Goal: Information Seeking & Learning: Learn about a topic

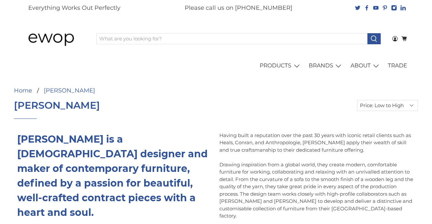
select select "price-ascending"
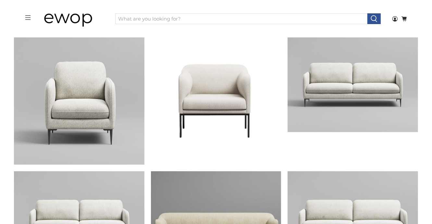
scroll to position [196, 0]
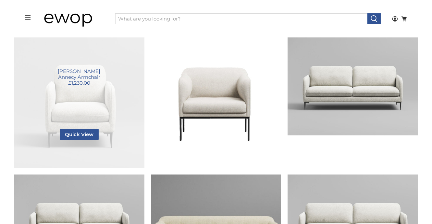
click at [73, 75] on link "Annecy Armchair" at bounding box center [79, 102] width 130 height 130
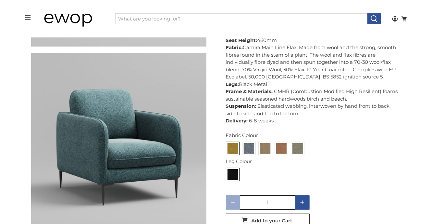
scroll to position [228, 0]
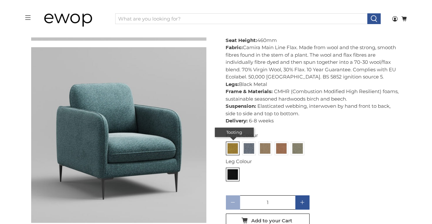
click at [236, 147] on img at bounding box center [233, 148] width 10 height 10
click at [0, 0] on input "radio" at bounding box center [0, 0] width 0 height 0
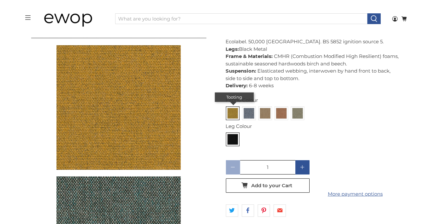
scroll to position [601, 0]
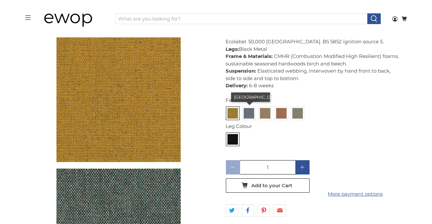
click at [249, 110] on img at bounding box center [249, 113] width 10 height 10
click at [0, 0] on input "radio" at bounding box center [0, 0] width 0 height 0
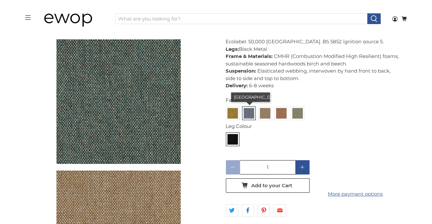
scroll to position [732, 0]
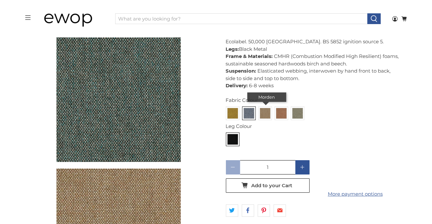
click at [264, 110] on img at bounding box center [265, 113] width 10 height 10
click at [0, 0] on input "radio" at bounding box center [0, 0] width 0 height 0
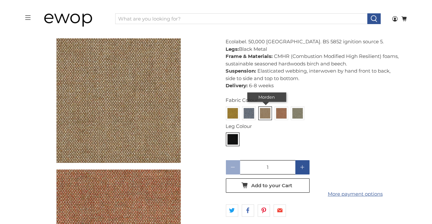
scroll to position [863, 0]
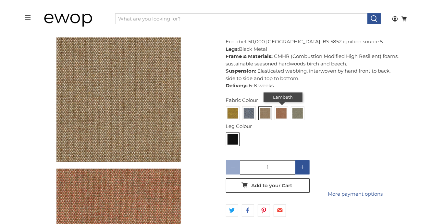
click at [281, 109] on img at bounding box center [281, 113] width 10 height 10
click at [0, 0] on input "radio" at bounding box center [0, 0] width 0 height 0
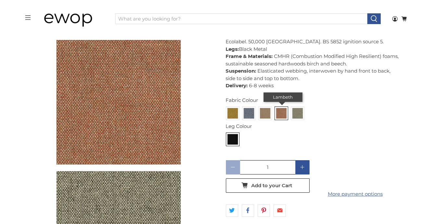
scroll to position [994, 0]
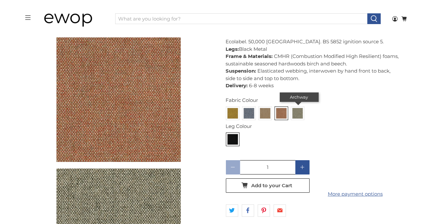
click at [297, 109] on img at bounding box center [298, 113] width 10 height 10
click at [0, 0] on input "radio" at bounding box center [0, 0] width 0 height 0
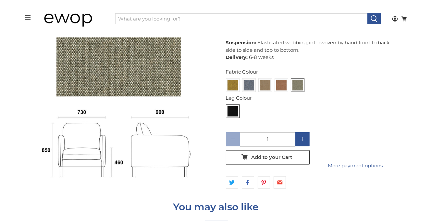
scroll to position [1158, 0]
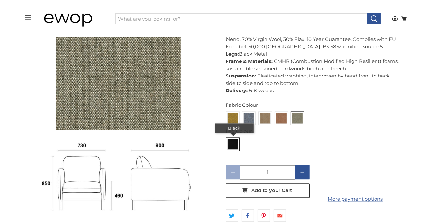
click at [235, 139] on img at bounding box center [233, 144] width 10 height 10
click at [0, 0] on input "radio" at bounding box center [0, 0] width 0 height 0
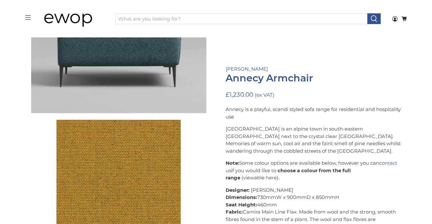
scroll to position [410, 0]
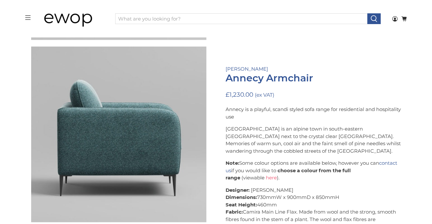
click at [272, 177] on link "here" at bounding box center [271, 177] width 11 height 6
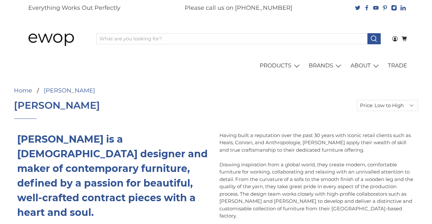
select select "price-ascending"
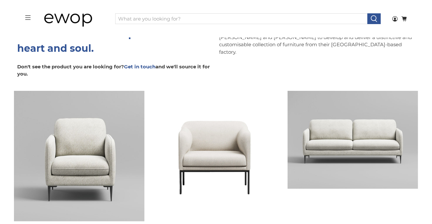
scroll to position [134, 0]
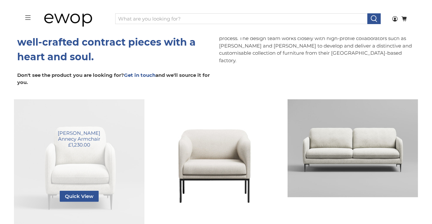
click at [93, 150] on link "Annecy Armchair" at bounding box center [79, 164] width 130 height 130
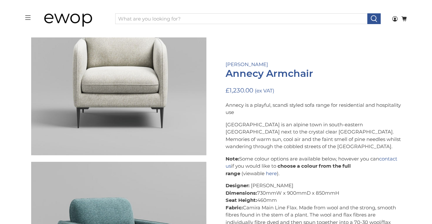
scroll to position [66, 0]
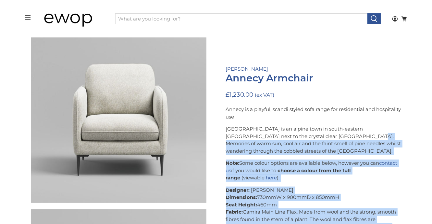
drag, startPoint x: 222, startPoint y: 78, endPoint x: 337, endPoint y: 133, distance: 127.6
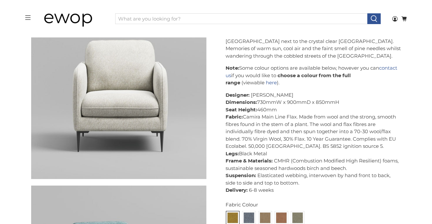
scroll to position [163, 0]
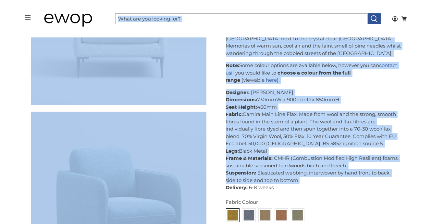
drag, startPoint x: 330, startPoint y: 179, endPoint x: 217, endPoint y: 15, distance: 199.1
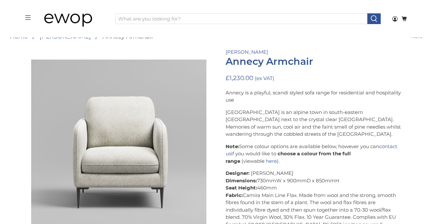
scroll to position [66, 0]
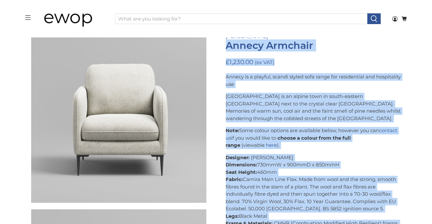
drag, startPoint x: 227, startPoint y: 46, endPoint x: 405, endPoint y: 224, distance: 251.3
copy div "Annecy Armchair £1,230.00 (ex VAT) Annecy is a playful, scandi styled sofa rang…"
